Goal: Task Accomplishment & Management: Manage account settings

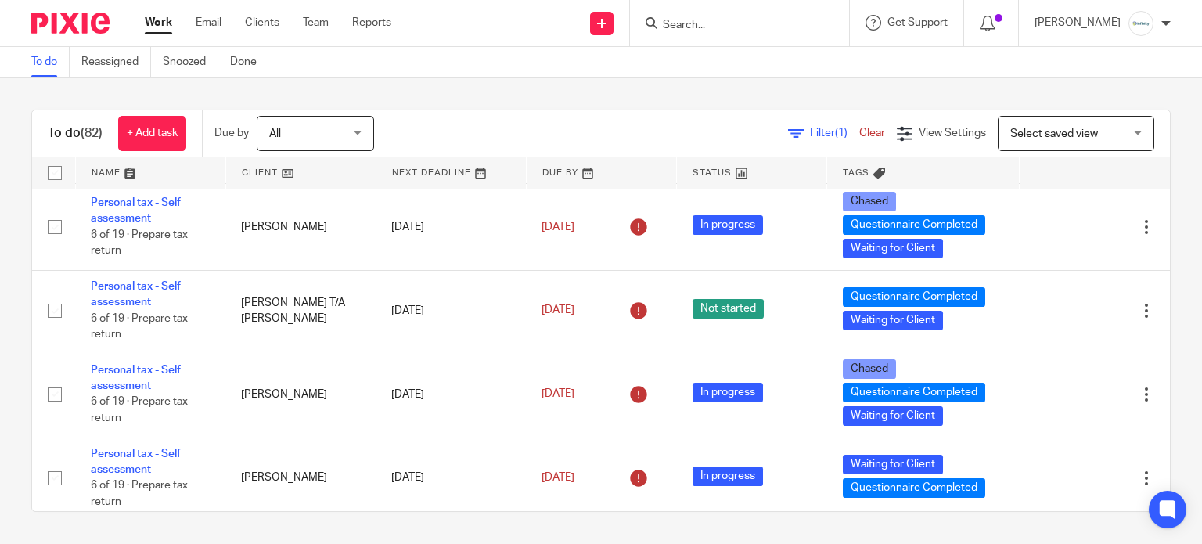
scroll to position [5112, 0]
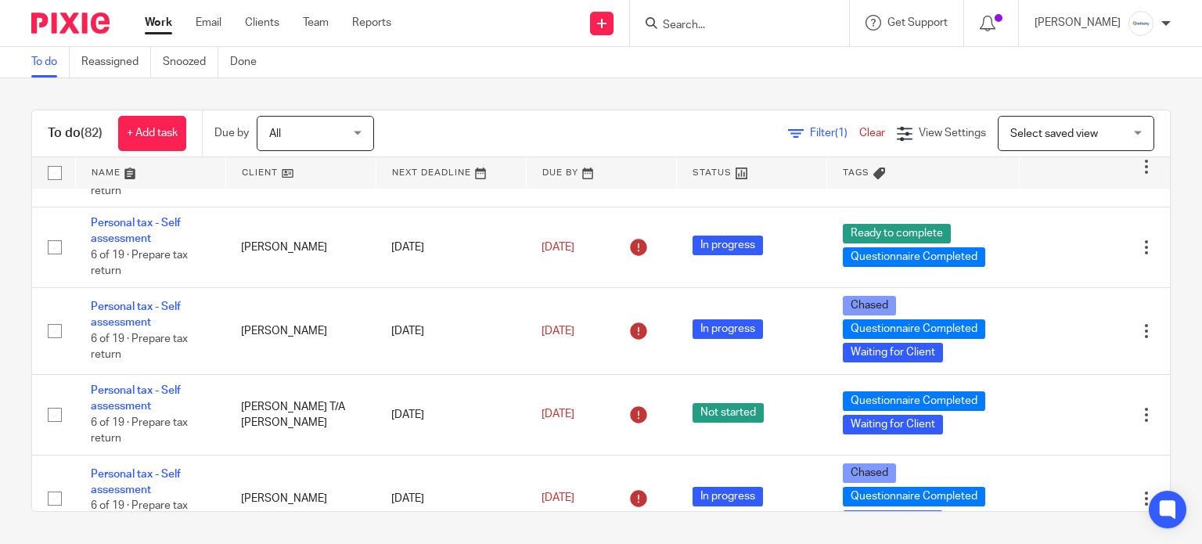
drag, startPoint x: 111, startPoint y: 262, endPoint x: 100, endPoint y: 268, distance: 12.6
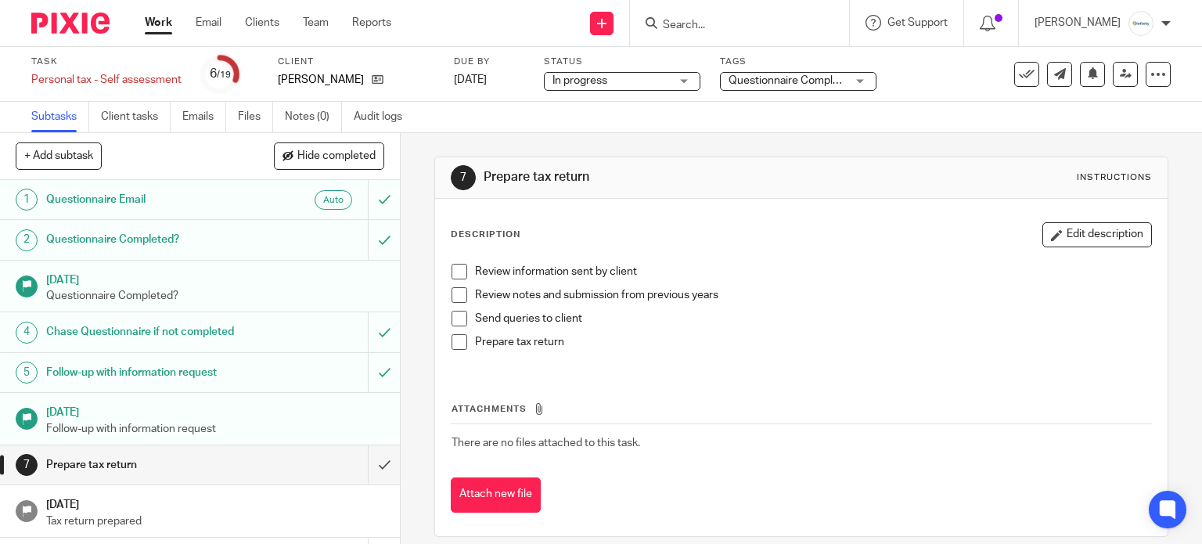
click at [779, 76] on span "Questionnaire Completed + 1" at bounding box center [801, 80] width 144 height 11
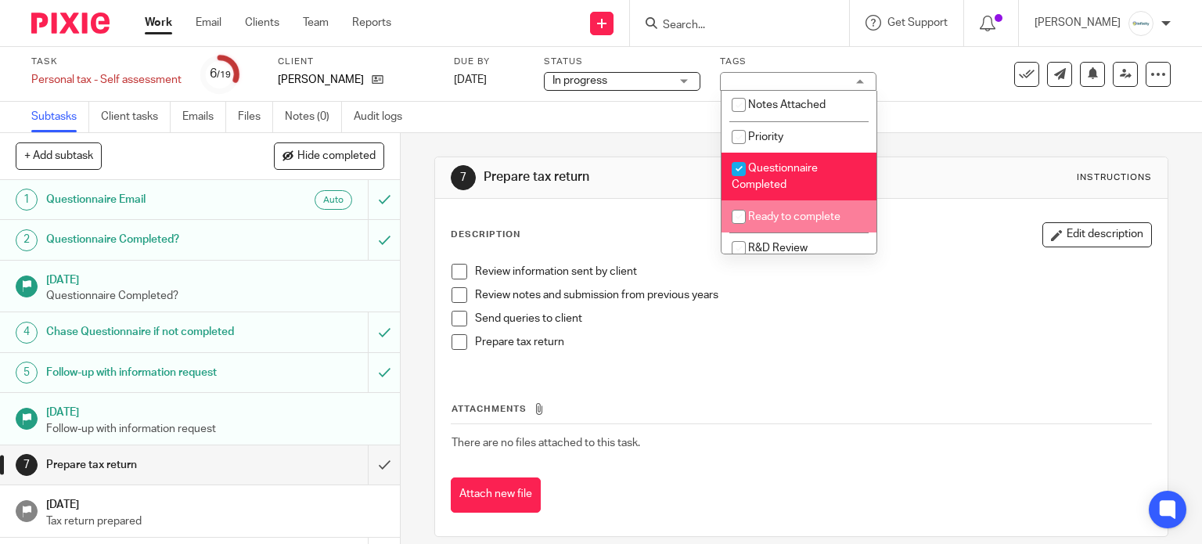
scroll to position [200, 0]
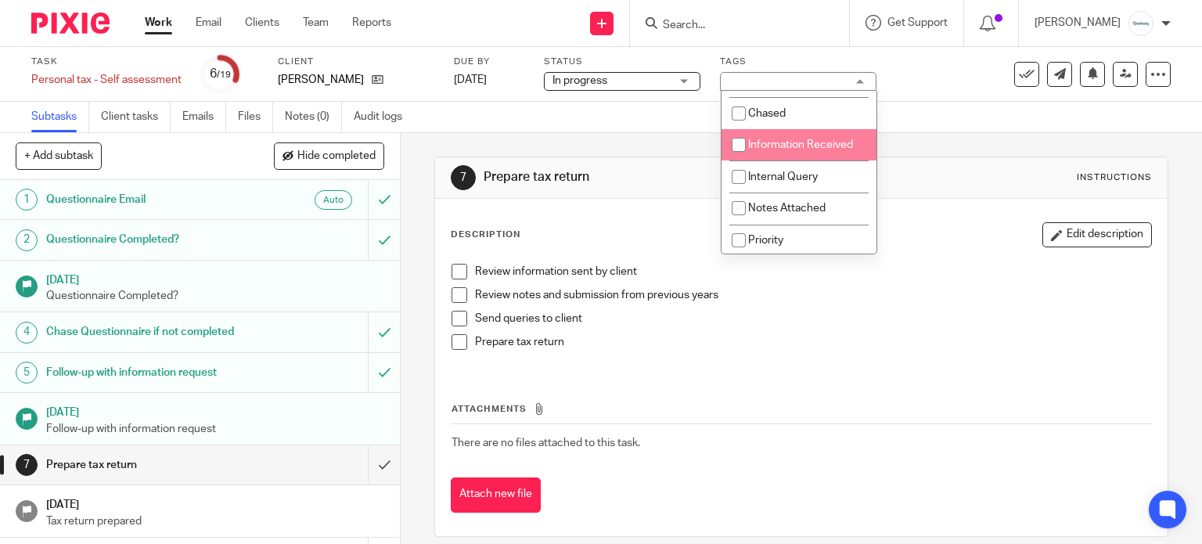
click at [778, 149] on span "Information Received" at bounding box center [800, 144] width 105 height 11
checkbox input "true"
